Goal: Transaction & Acquisition: Purchase product/service

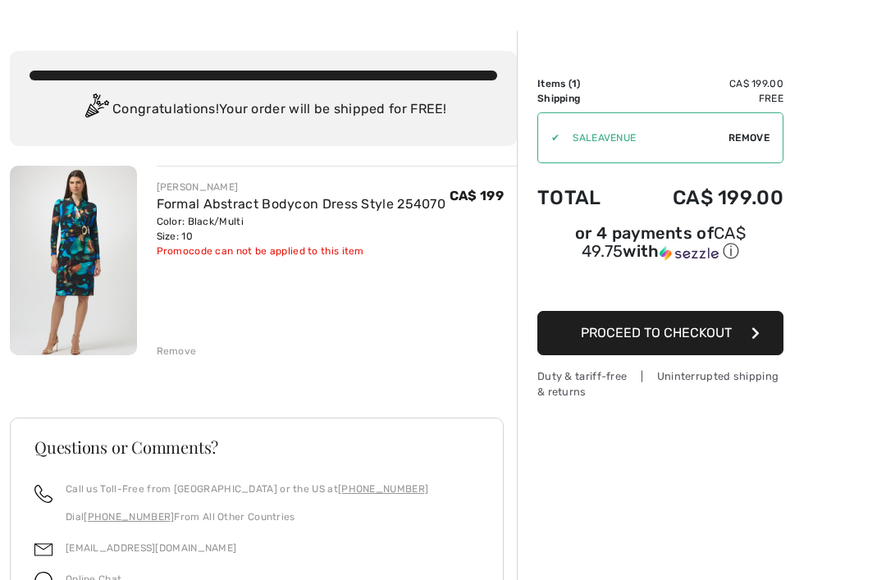
scroll to position [53, 0]
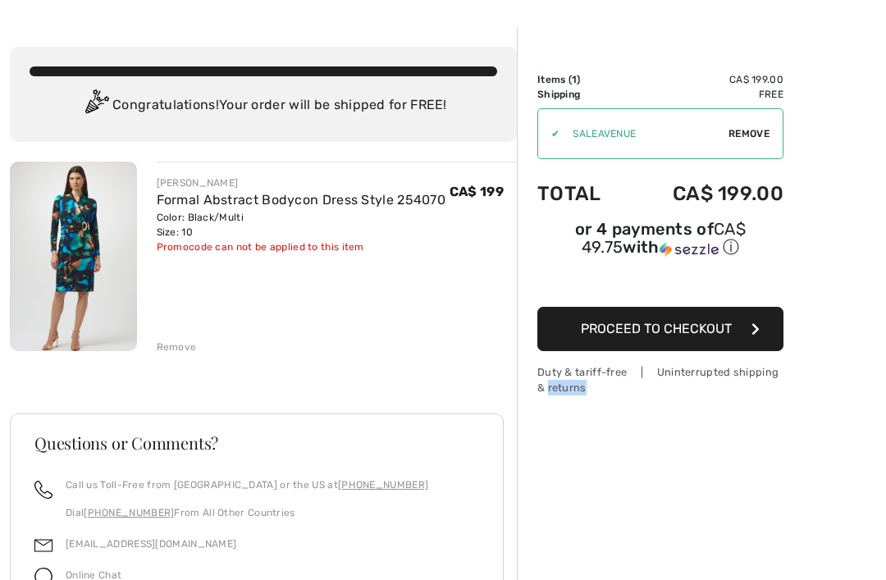
click at [826, 366] on div "Order Summary Details Items ( 1 ) CA$ 199.00 Promo code CA$ 0.00 Shipping Free …" at bounding box center [701, 408] width 369 height 762
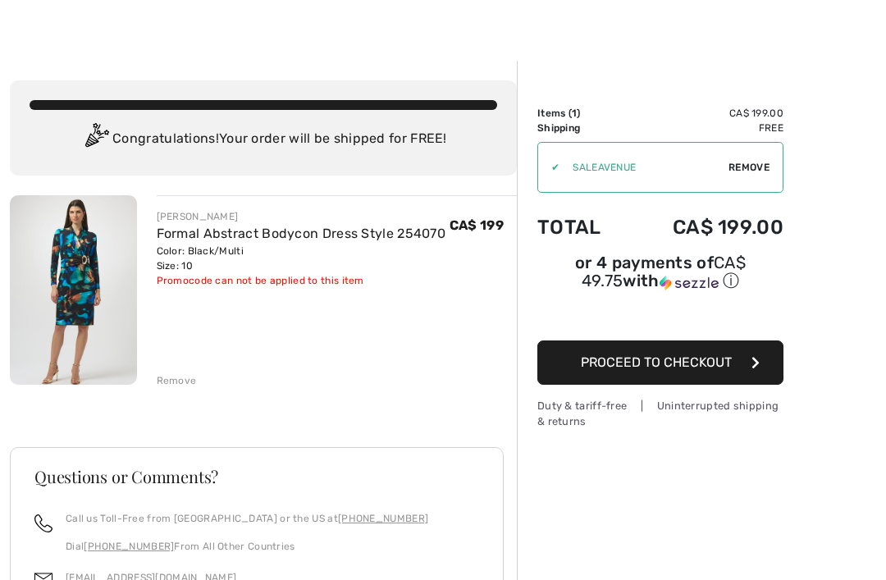
scroll to position [21, 0]
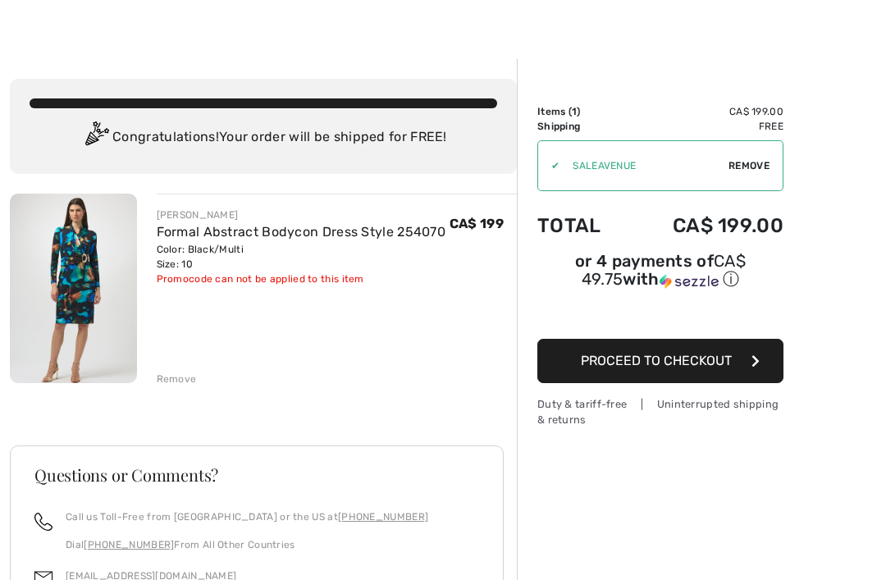
click at [707, 367] on span "Proceed to Checkout" at bounding box center [656, 361] width 151 height 16
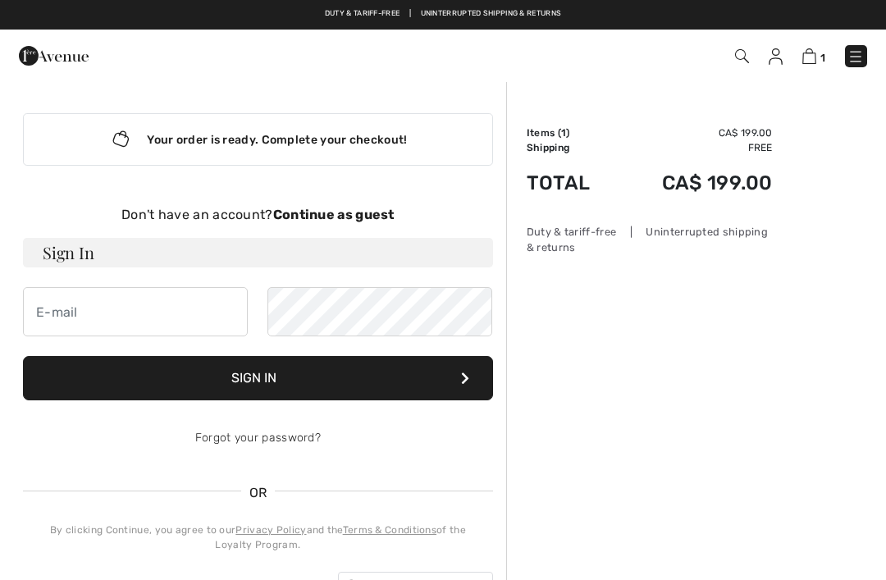
click at [327, 218] on strong "Continue as guest" at bounding box center [333, 215] width 121 height 16
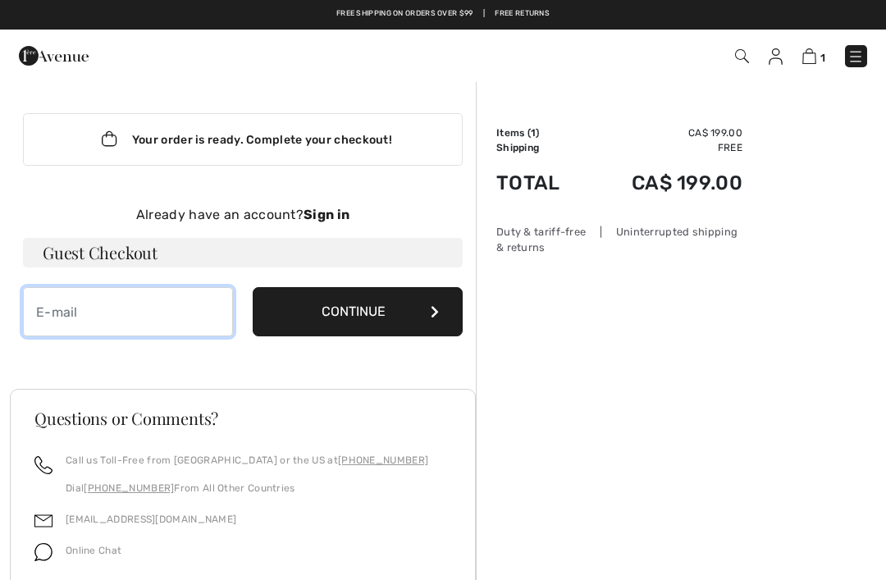
click at [101, 314] on input "email" at bounding box center [128, 311] width 210 height 49
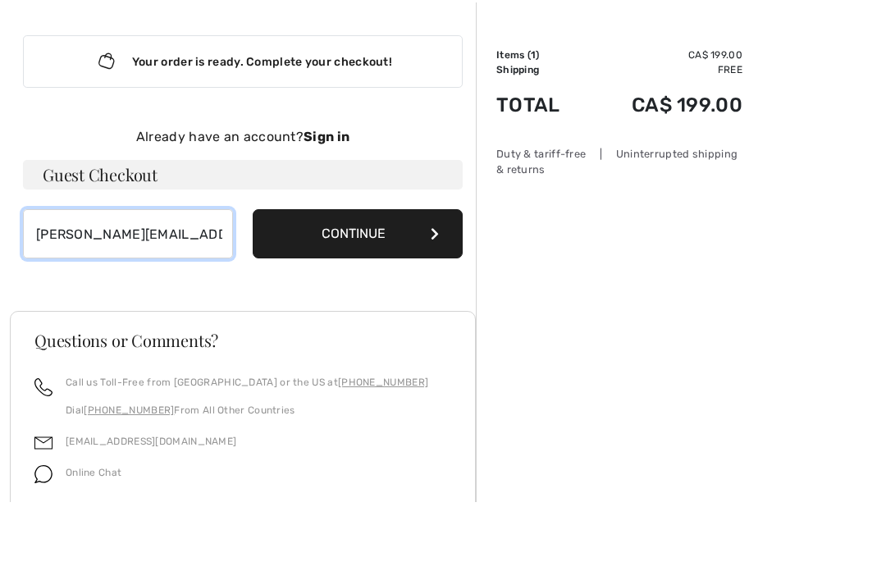
type input "[PERSON_NAME][EMAIL_ADDRESS][PERSON_NAME][DOMAIN_NAME]"
click at [374, 287] on button "Continue" at bounding box center [358, 311] width 210 height 49
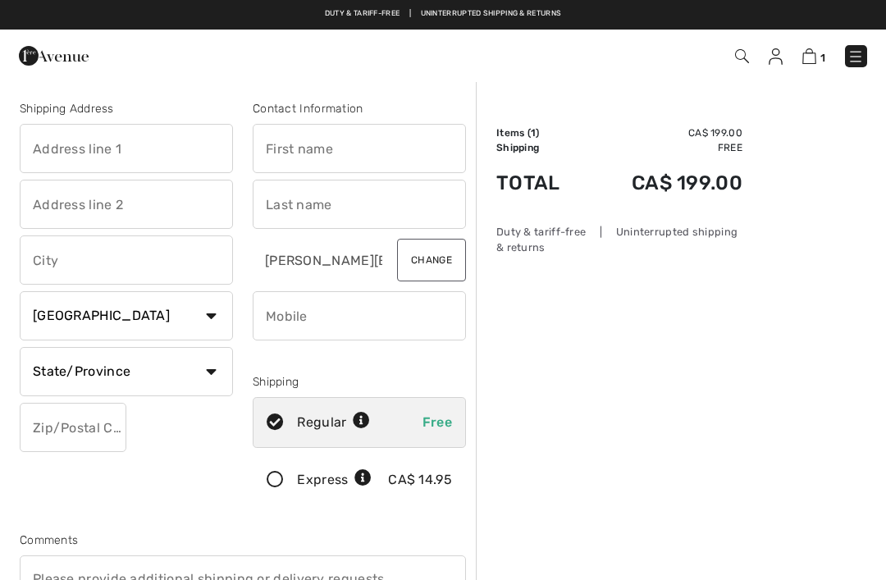
click at [114, 143] on input "text" at bounding box center [126, 148] width 213 height 49
type input "8750"
click at [82, 204] on input "text" at bounding box center [126, 204] width 213 height 49
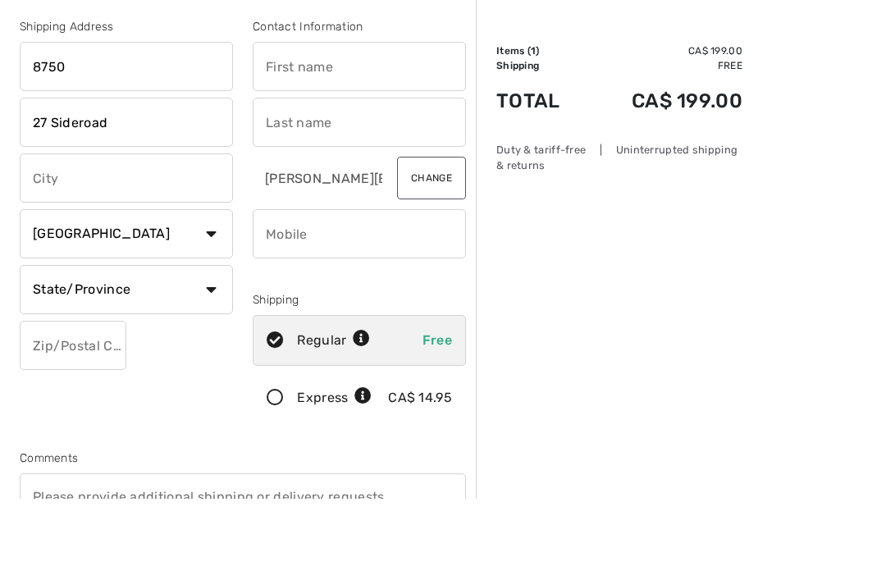
type input "27 Sideroad"
click at [112, 235] on input "text" at bounding box center [126, 259] width 213 height 49
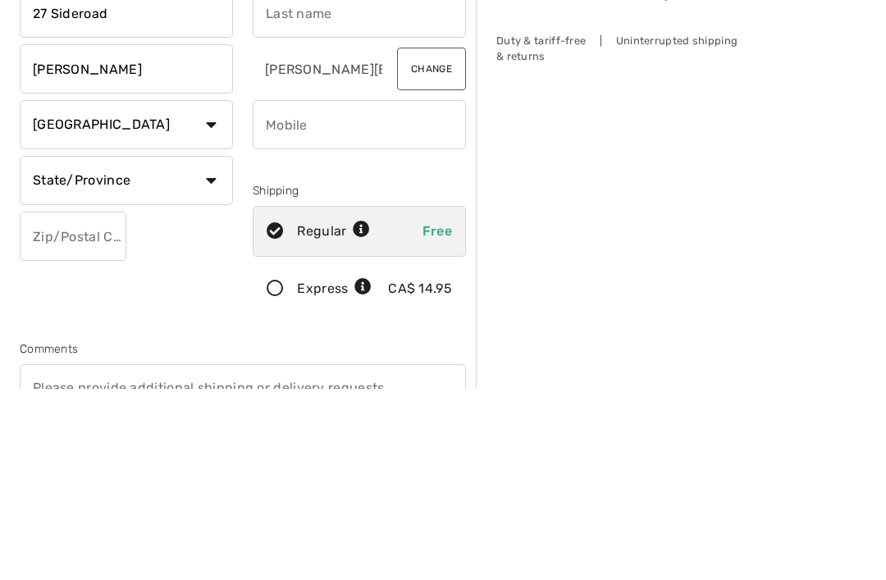
type input "[PERSON_NAME]"
click at [204, 347] on select "State/Province Alberta British Columbia Manitoba New Brunswick Newfoundland and…" at bounding box center [126, 371] width 213 height 49
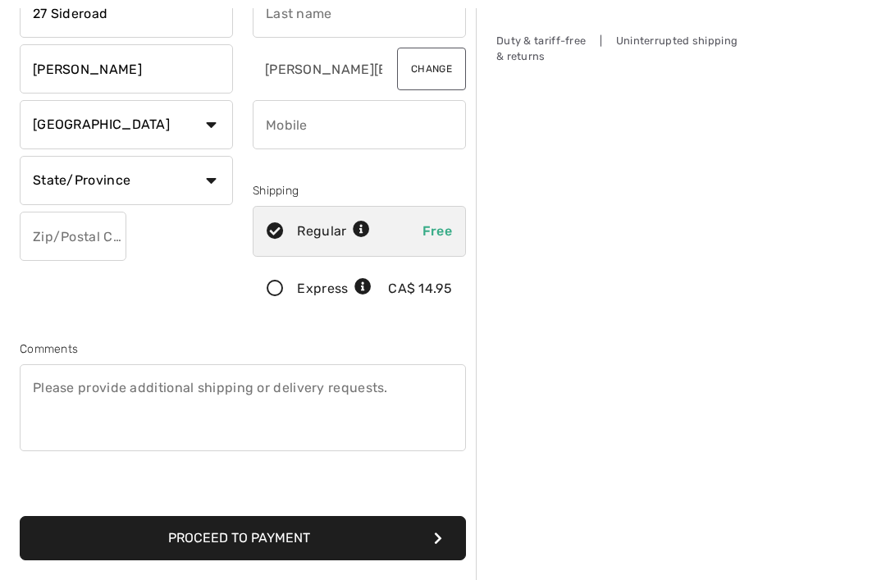
select select "ON"
click at [64, 239] on input "text" at bounding box center [73, 236] width 107 height 49
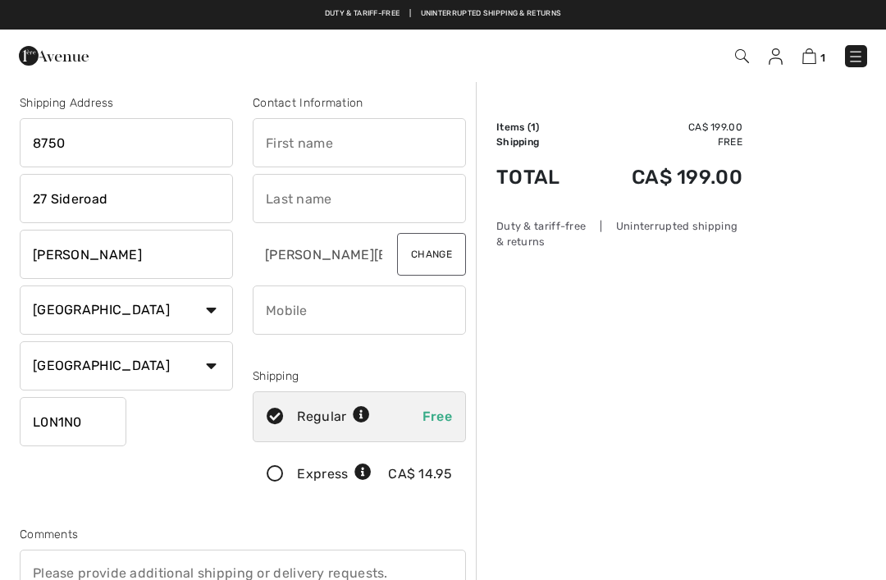
scroll to position [4, 0]
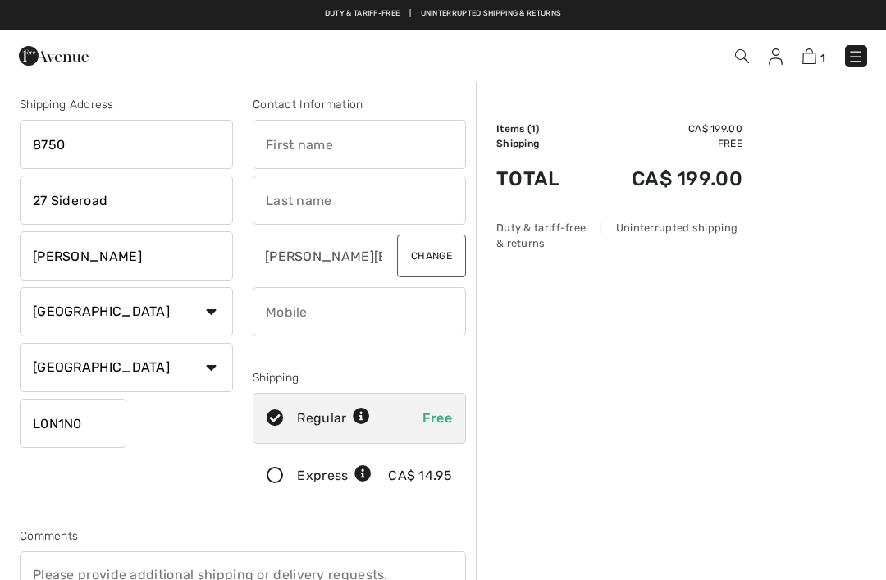
type input "L0N1N0"
click at [298, 144] on input "text" at bounding box center [359, 144] width 213 height 49
type input "Heather"
click at [303, 202] on input "text" at bounding box center [359, 199] width 213 height 49
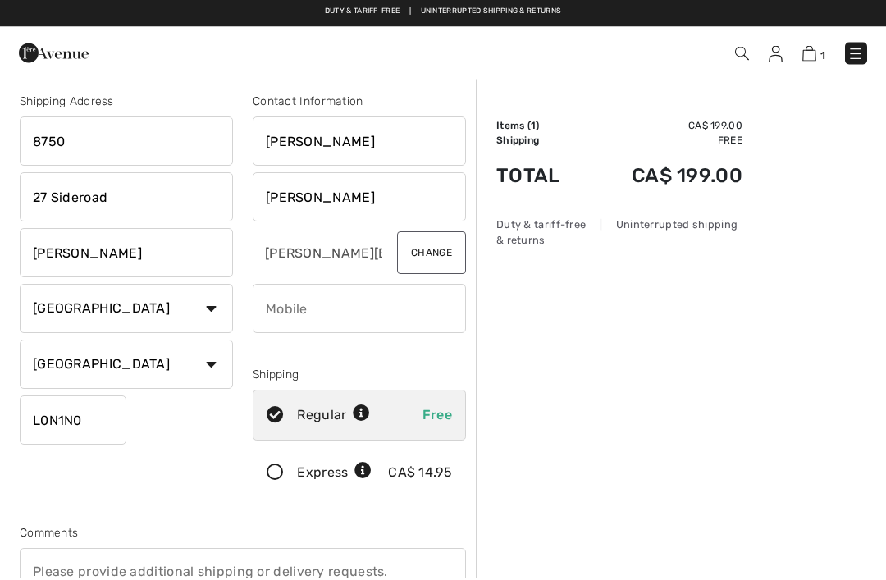
scroll to position [0, 0]
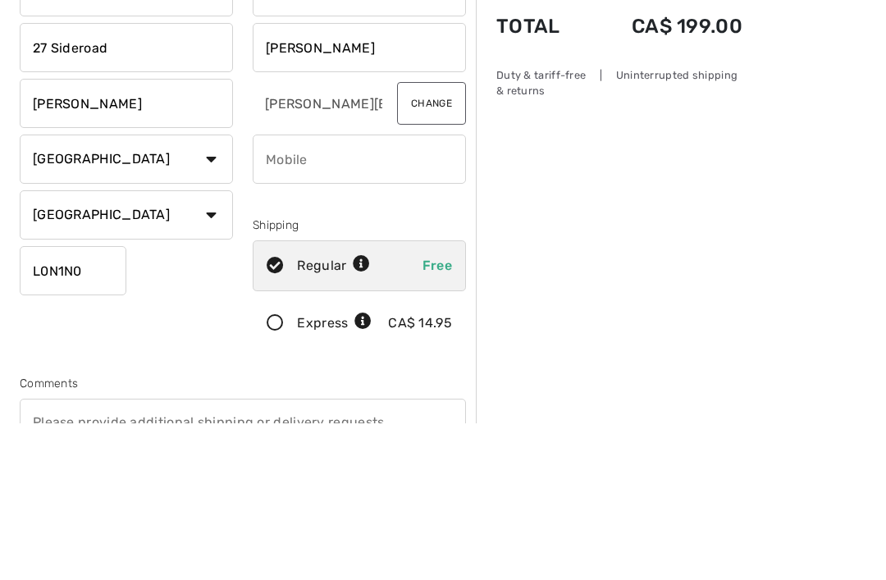
type input "Gerchikov"
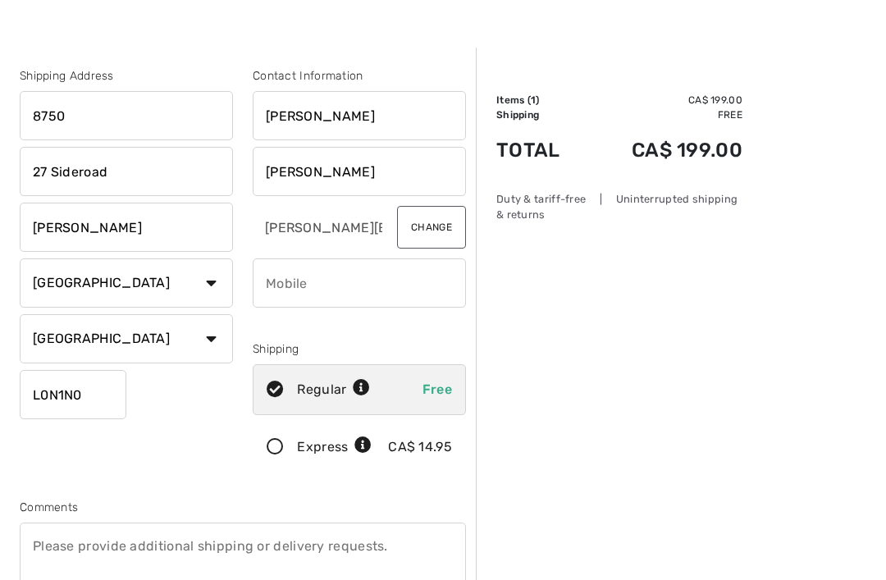
scroll to position [33, 0]
click at [317, 284] on input "phone" at bounding box center [359, 282] width 213 height 49
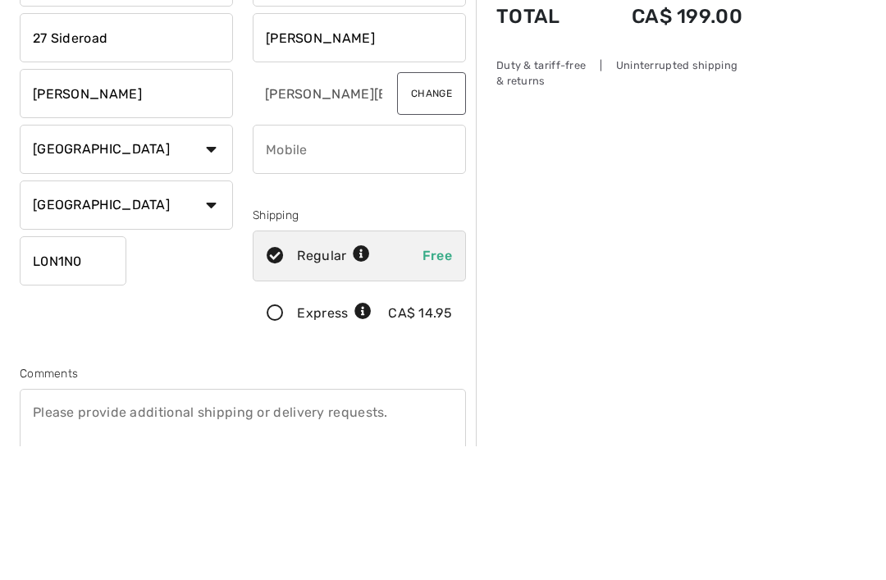
click at [321, 258] on input "phone" at bounding box center [359, 282] width 213 height 49
type input "W"
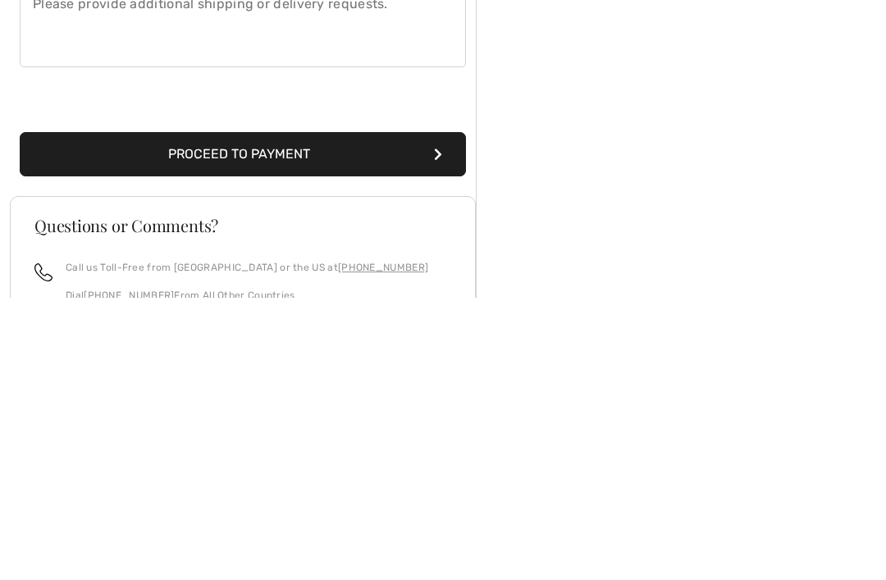
scroll to position [295, 0]
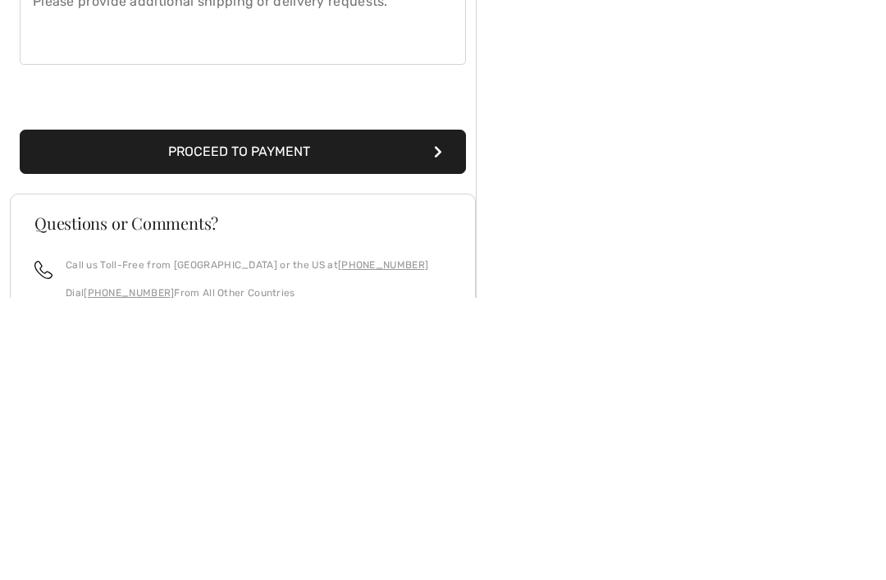
type input "2892429342"
click at [353, 412] on button "Proceed to Payment" at bounding box center [243, 434] width 446 height 44
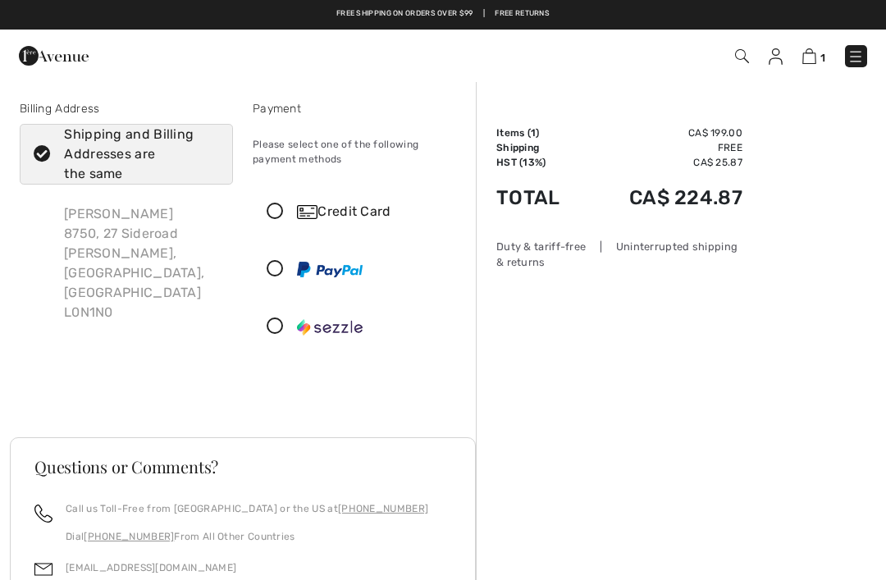
click at [277, 213] on icon at bounding box center [274, 211] width 43 height 17
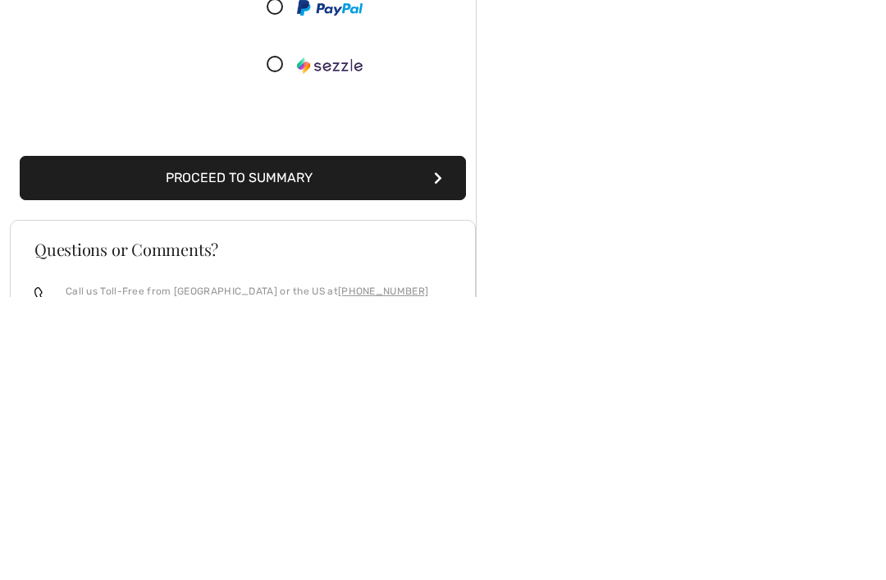
scroll to position [163, 0]
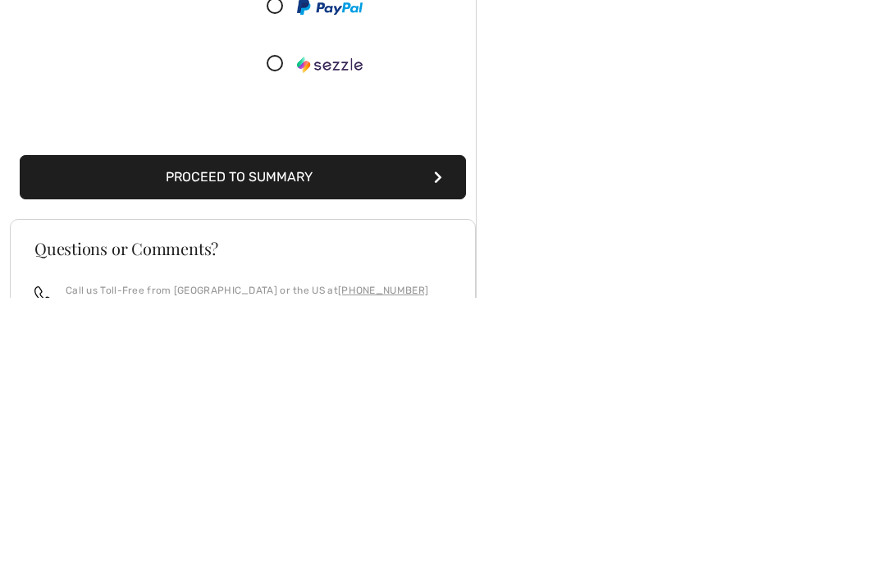
click at [125, 438] on button "Proceed to Summary" at bounding box center [243, 460] width 446 height 44
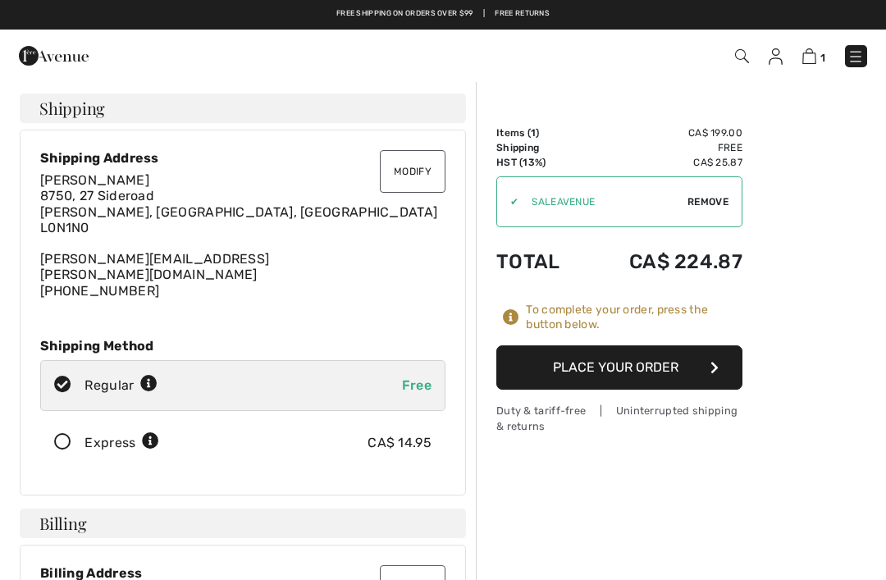
click at [145, 376] on icon at bounding box center [148, 384] width 17 height 17
radio input "true"
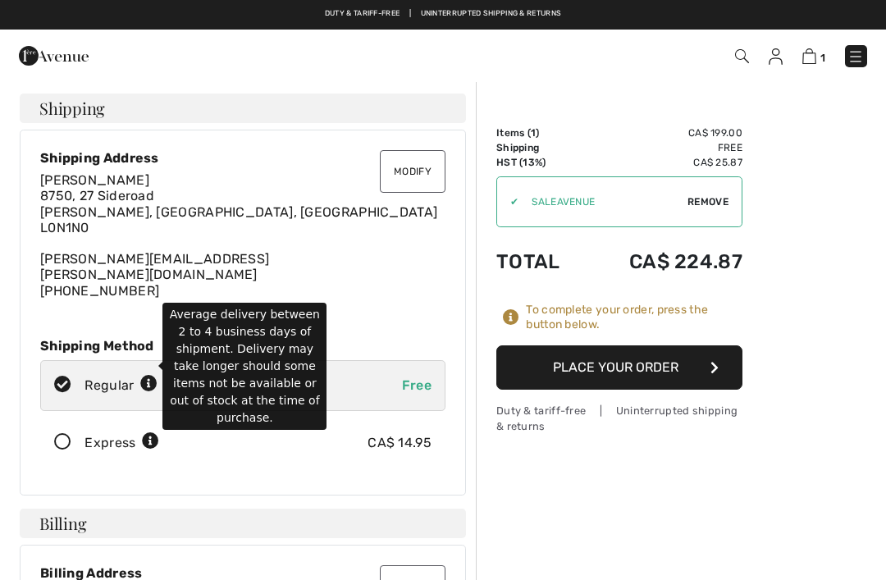
click at [609, 371] on button "Place Your Order" at bounding box center [619, 367] width 246 height 44
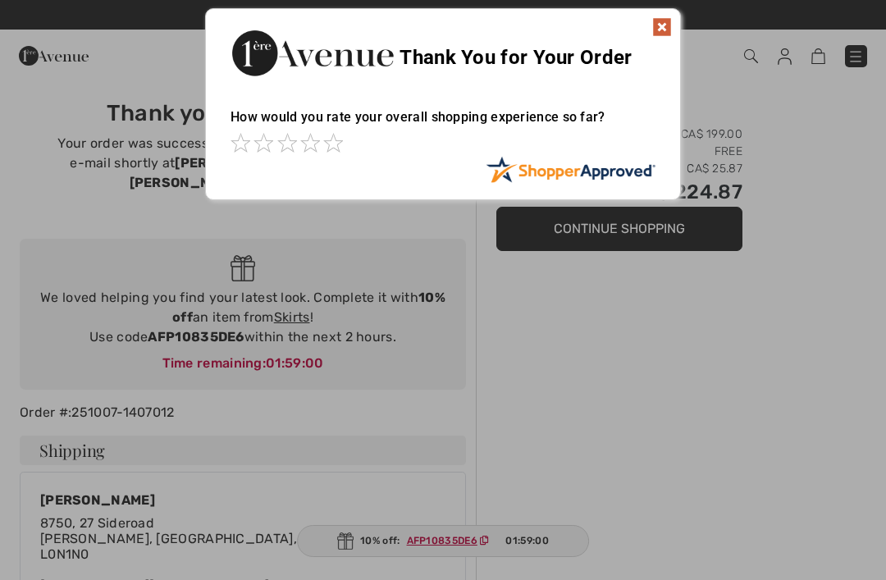
click at [653, 36] on img at bounding box center [662, 27] width 20 height 20
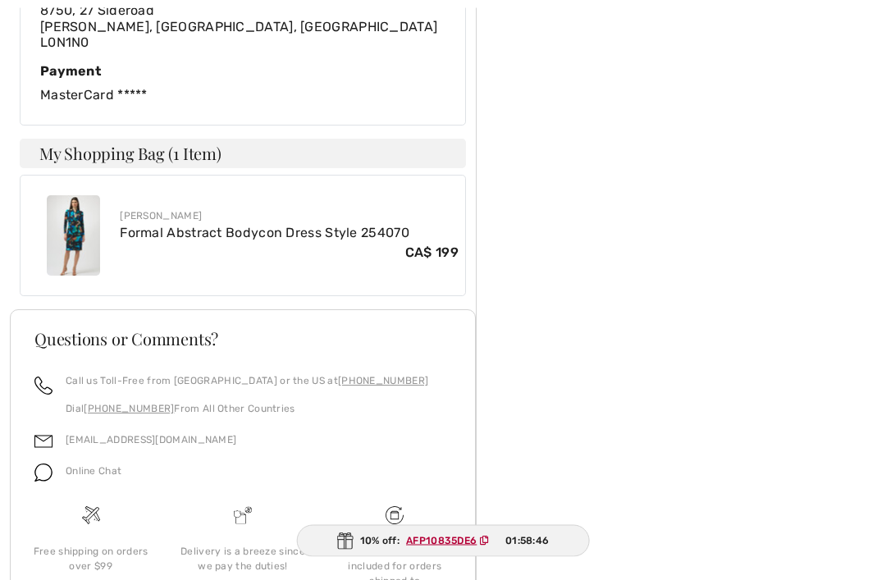
scroll to position [799, 0]
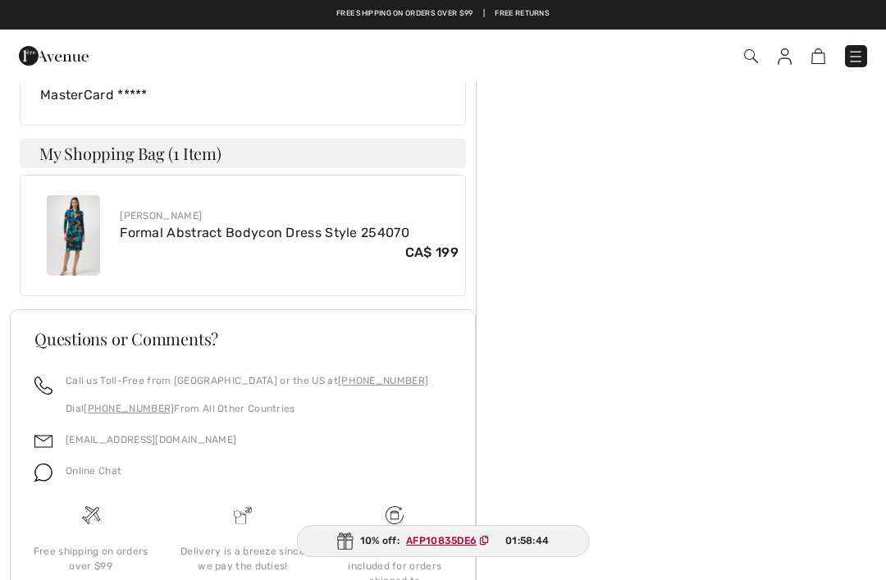
click at [163, 225] on link "Formal Abstract Bodycon Dress Style 254070" at bounding box center [264, 233] width 289 height 16
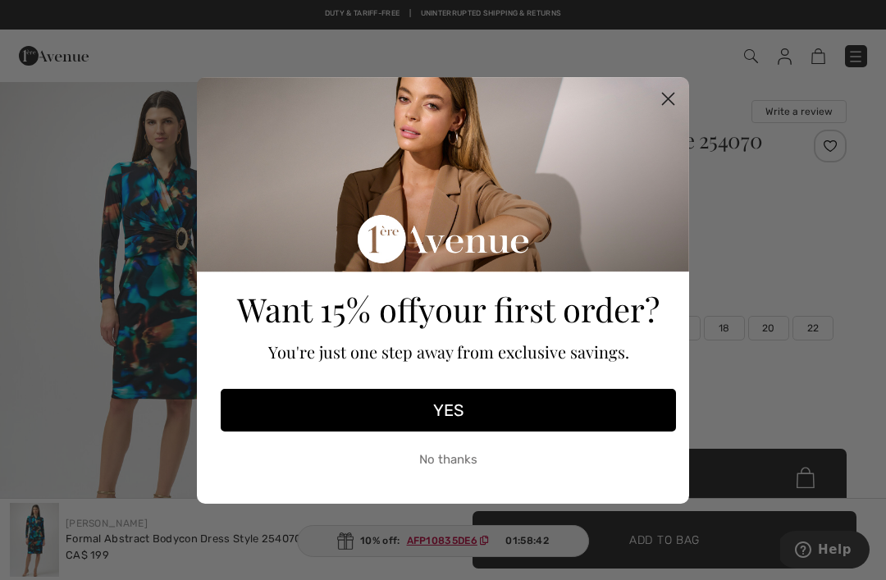
click at [667, 100] on circle "Close dialog" at bounding box center [667, 97] width 27 height 27
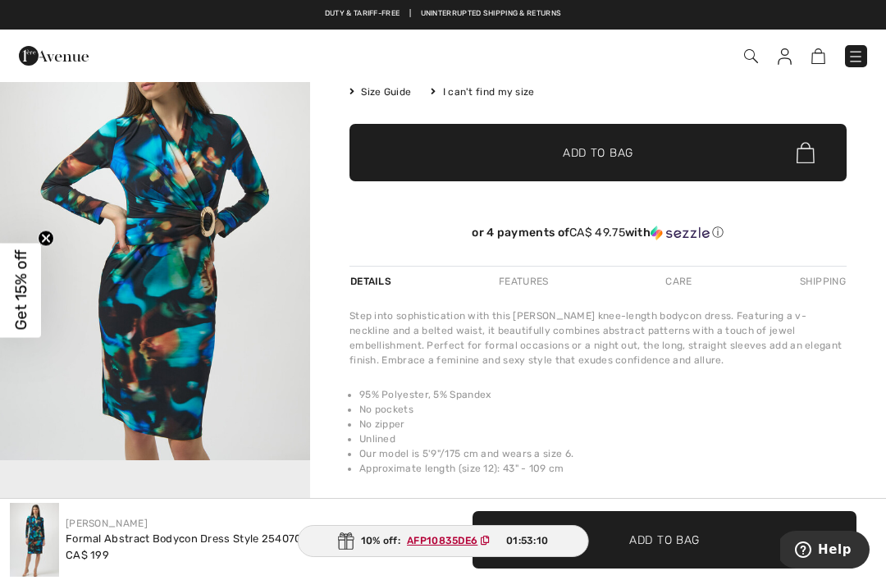
scroll to position [307, 0]
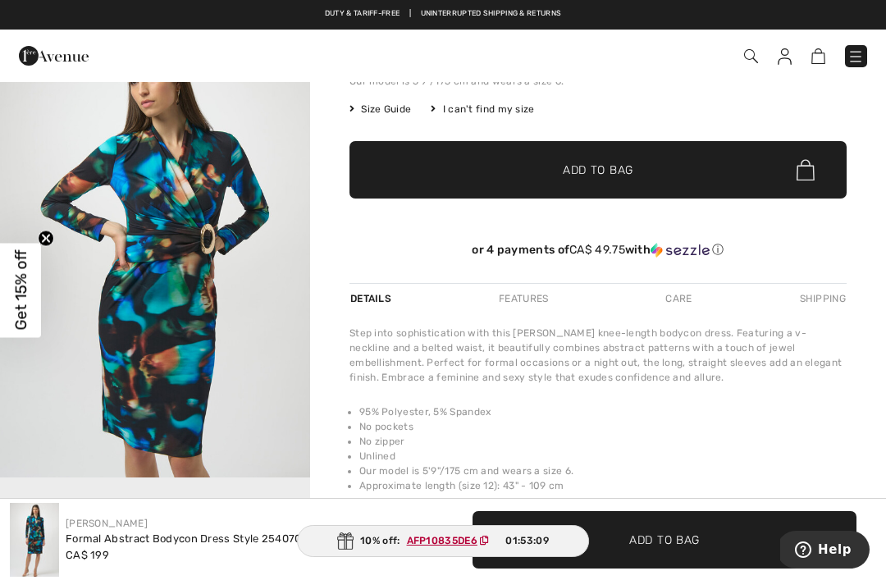
click at [180, 302] on img "2 / 6" at bounding box center [155, 245] width 310 height 464
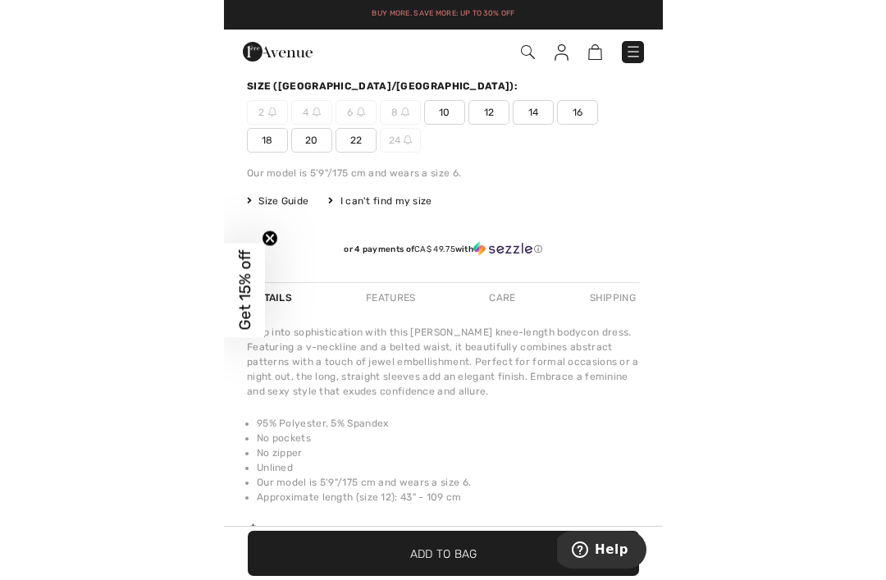
scroll to position [799, 0]
